Goal: Transaction & Acquisition: Purchase product/service

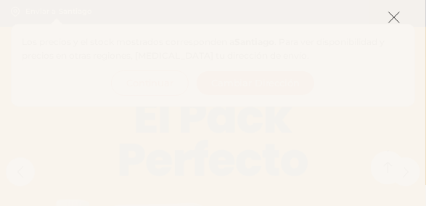
scroll to position [104, 0]
click at [393, 20] on icon at bounding box center [394, 17] width 13 height 13
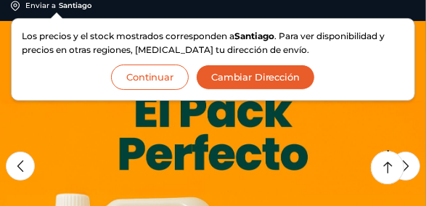
click at [167, 78] on button "Continuar" at bounding box center [150, 77] width 78 height 25
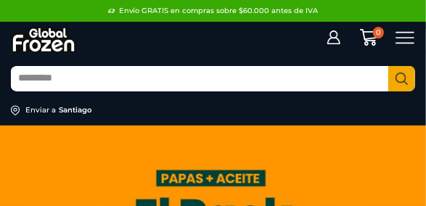
scroll to position [0, 0]
click at [167, 78] on input "Search input" at bounding box center [199, 78] width 377 height 23
type input "********"
click at [388, 66] on button "Search" at bounding box center [401, 78] width 27 height 25
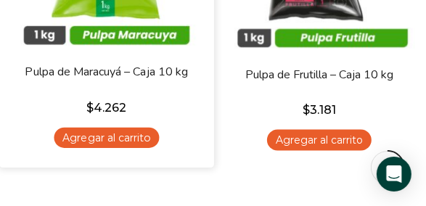
scroll to position [726, 0]
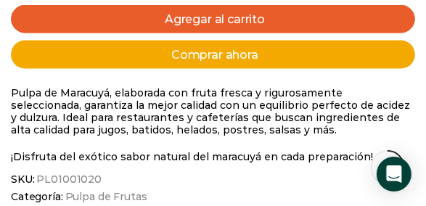
scroll to position [656, 0]
